Goal: Task Accomplishment & Management: Manage account settings

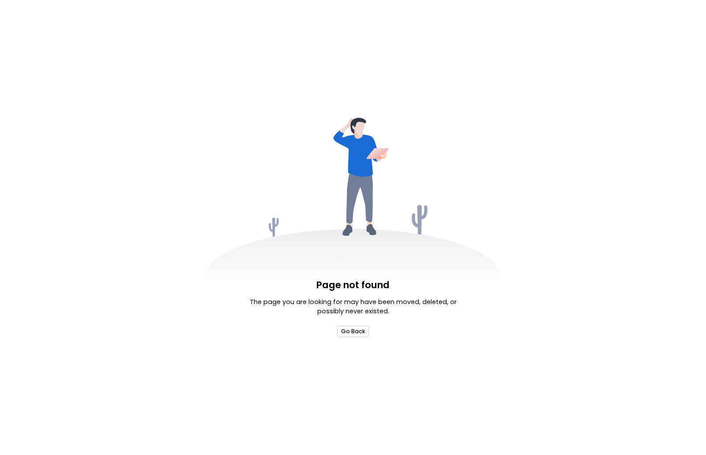
click at [365, 335] on button "Go Back" at bounding box center [352, 331] width 31 height 11
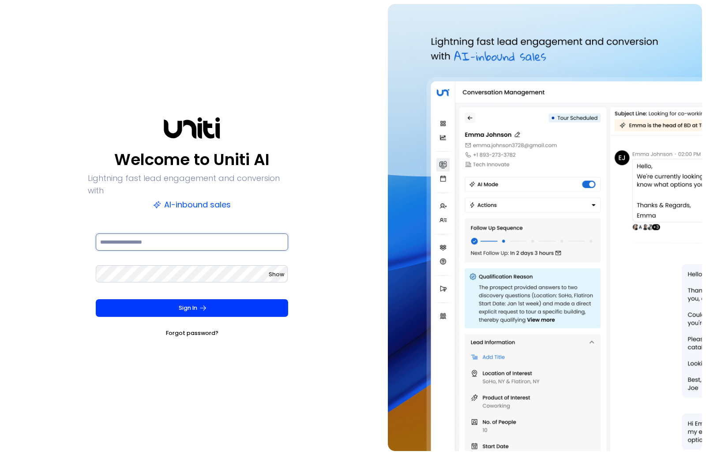
type input "**********"
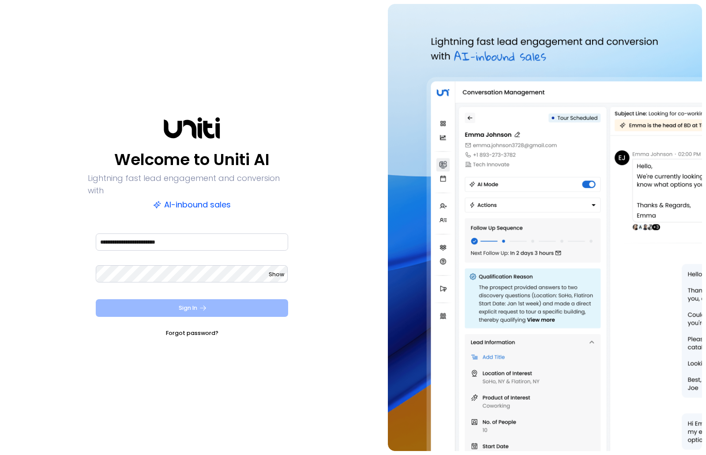
click at [238, 305] on button "Sign In" at bounding box center [192, 308] width 192 height 18
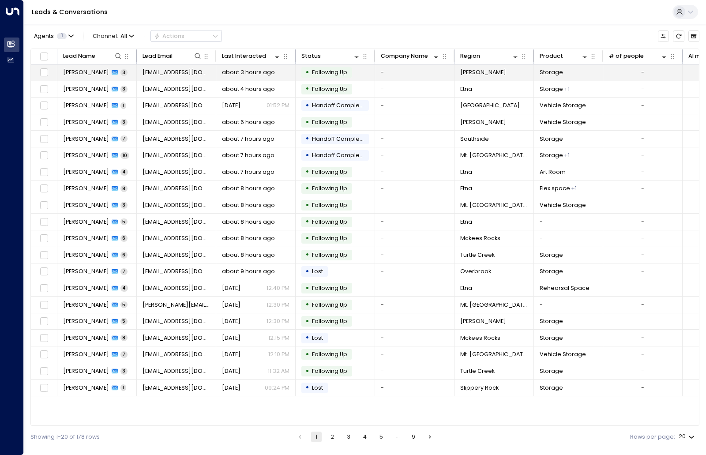
click at [71, 72] on span "[PERSON_NAME]" at bounding box center [86, 72] width 46 height 8
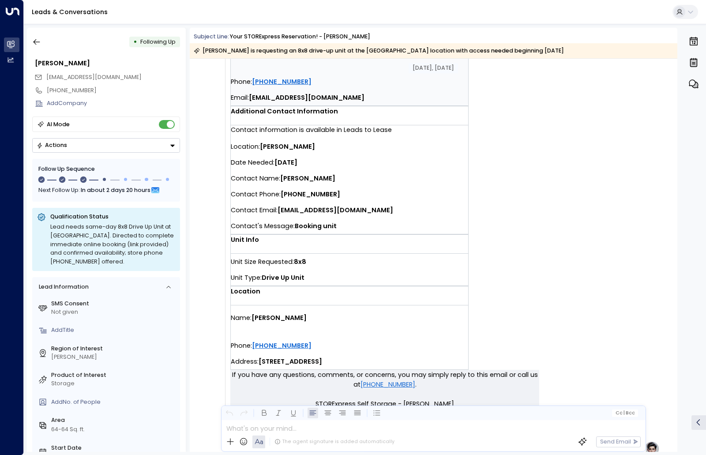
scroll to position [132, 0]
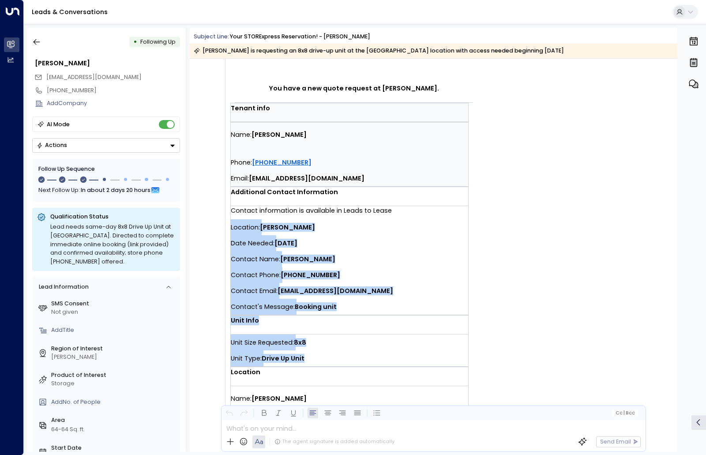
drag, startPoint x: 309, startPoint y: 358, endPoint x: 230, endPoint y: 223, distance: 156.0
click at [230, 223] on td "You have a new quote request at [PERSON_NAME]. Tenant info Name: [PERSON_NAME] …" at bounding box center [384, 213] width 309 height 474
copy td "Location: [PERSON_NAME] Date Needed: [DATE] Contact Name: [PERSON_NAME] Contact…"
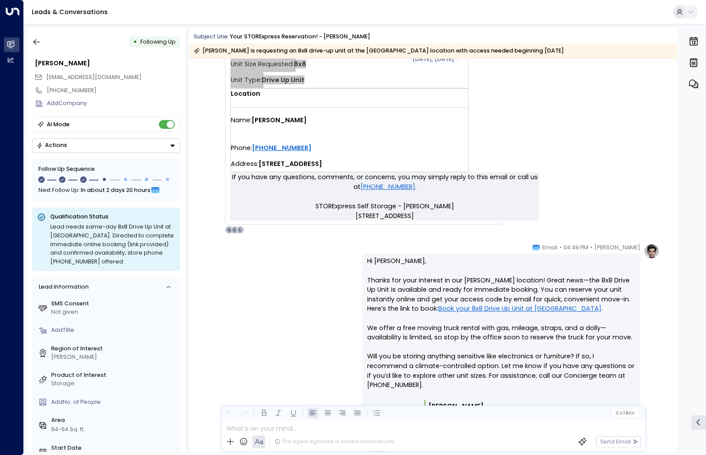
scroll to position [574, 0]
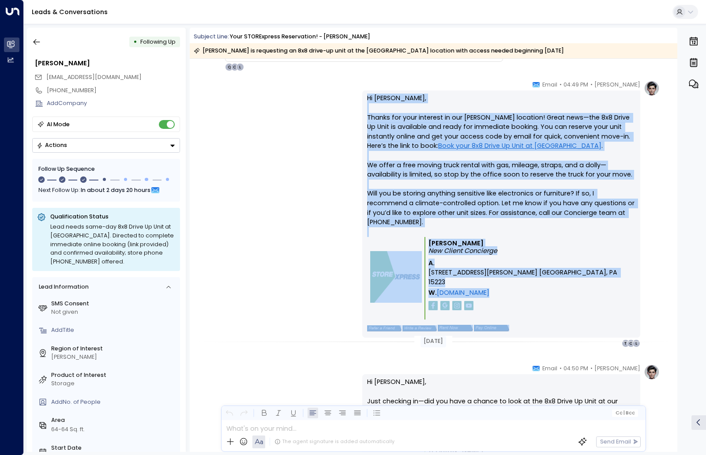
drag, startPoint x: 525, startPoint y: 298, endPoint x: 356, endPoint y: 99, distance: 260.8
click at [356, 99] on div "[PERSON_NAME] • 04:49 PM • Email Hi [PERSON_NAME], Thanks for your interest in …" at bounding box center [433, 213] width 453 height 267
copy div "Hi [PERSON_NAME], Thanks for your interest in our [PERSON_NAME] location! Great…"
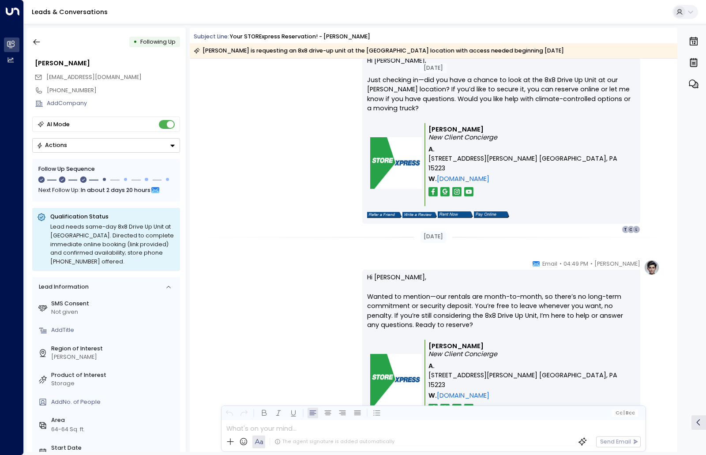
scroll to position [954, 0]
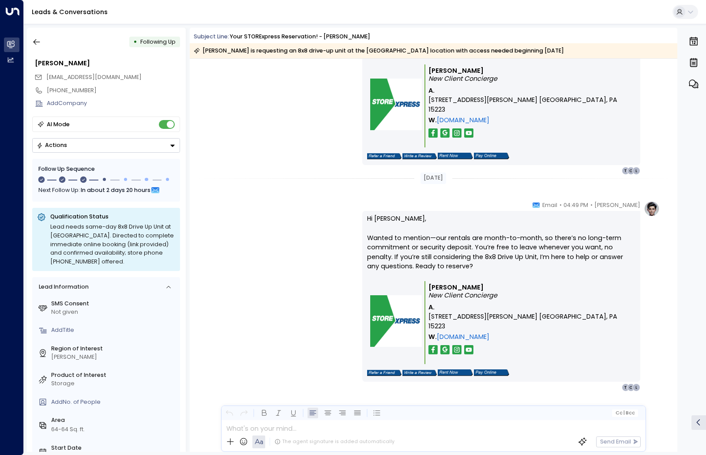
click at [455, 237] on p "Hi [PERSON_NAME], Wanted to mention—our rentals are month-to-month, so there’s …" at bounding box center [501, 247] width 268 height 67
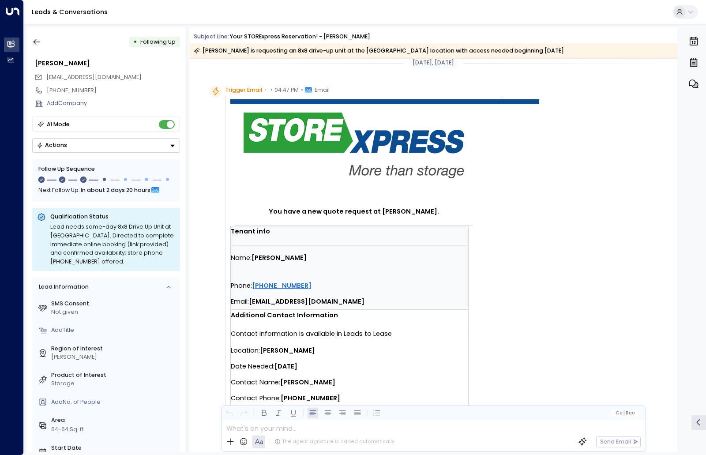
scroll to position [0, 0]
